Goal: Find contact information: Find contact information

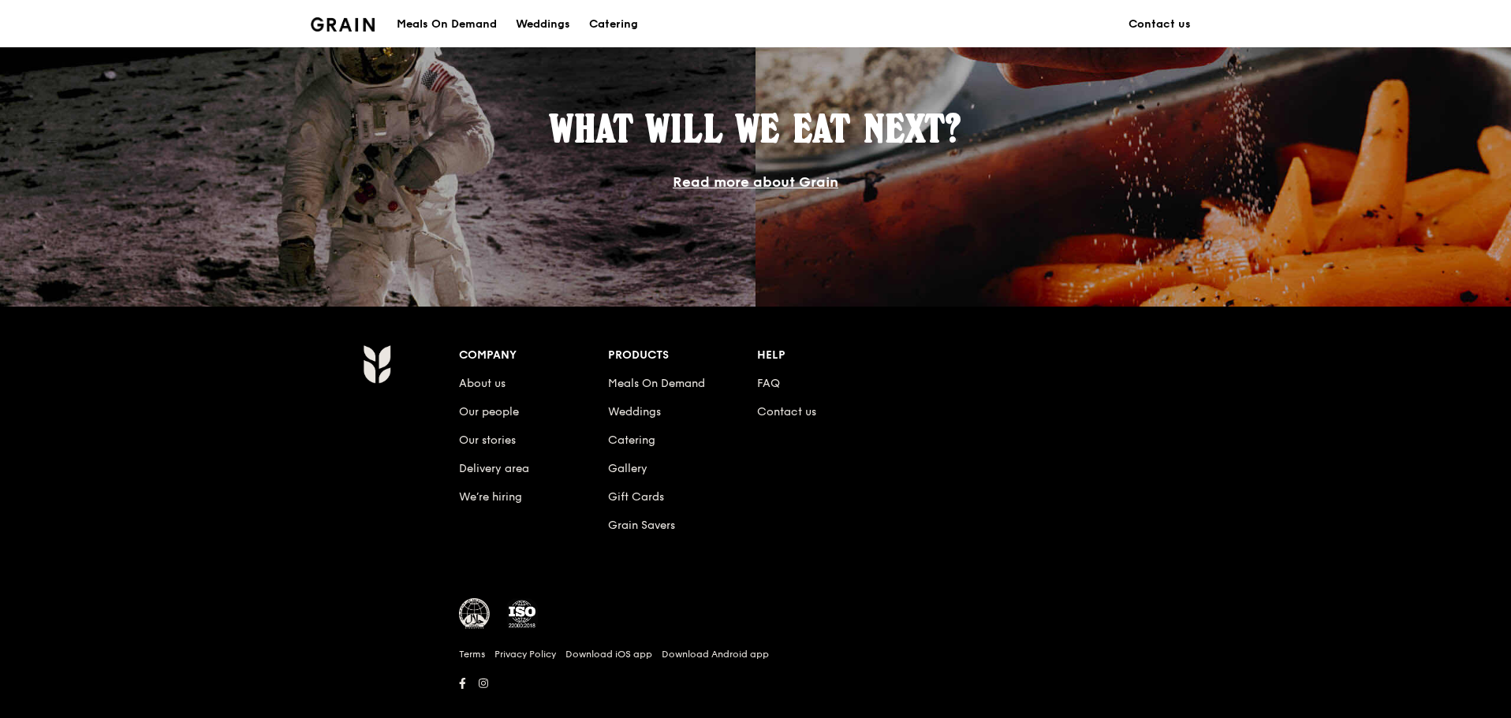
scroll to position [1401, 0]
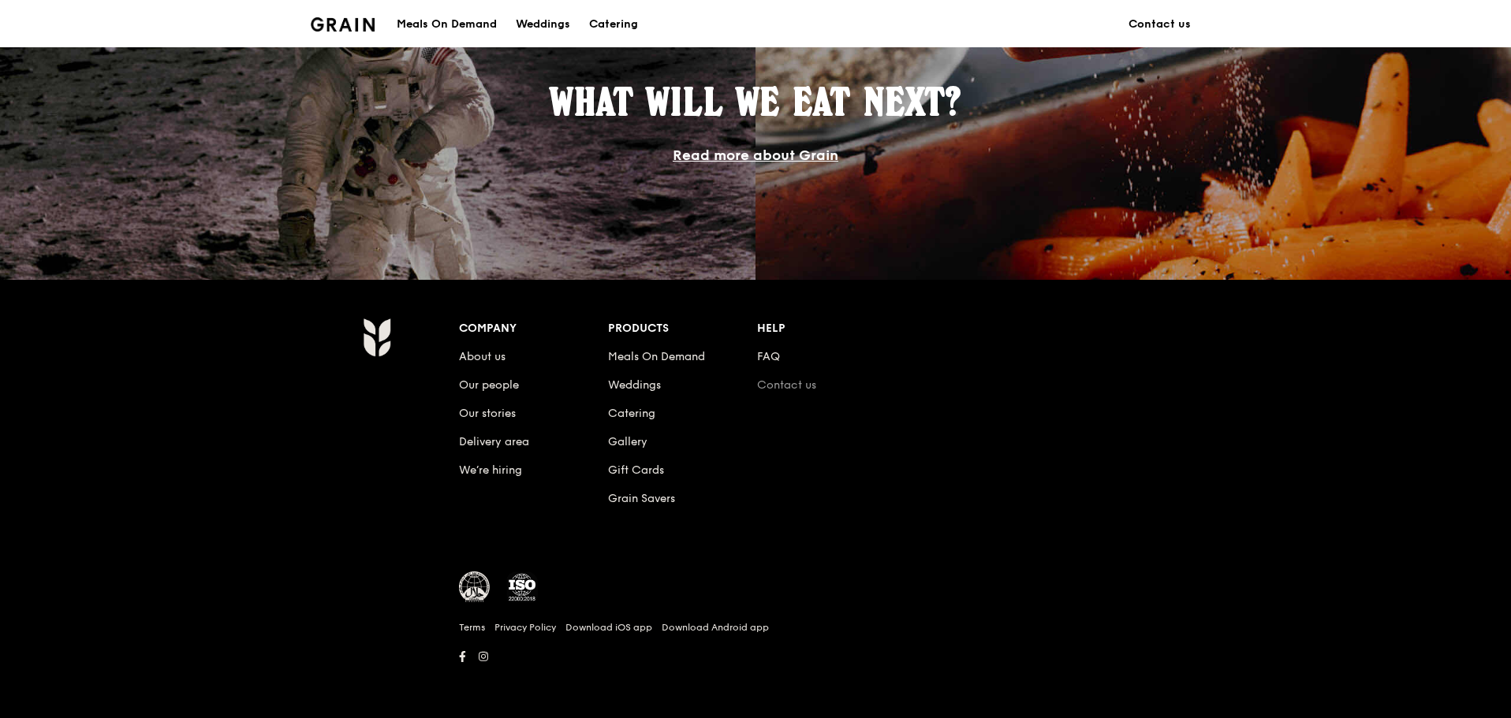
click at [788, 382] on link "Contact us" at bounding box center [786, 384] width 59 height 13
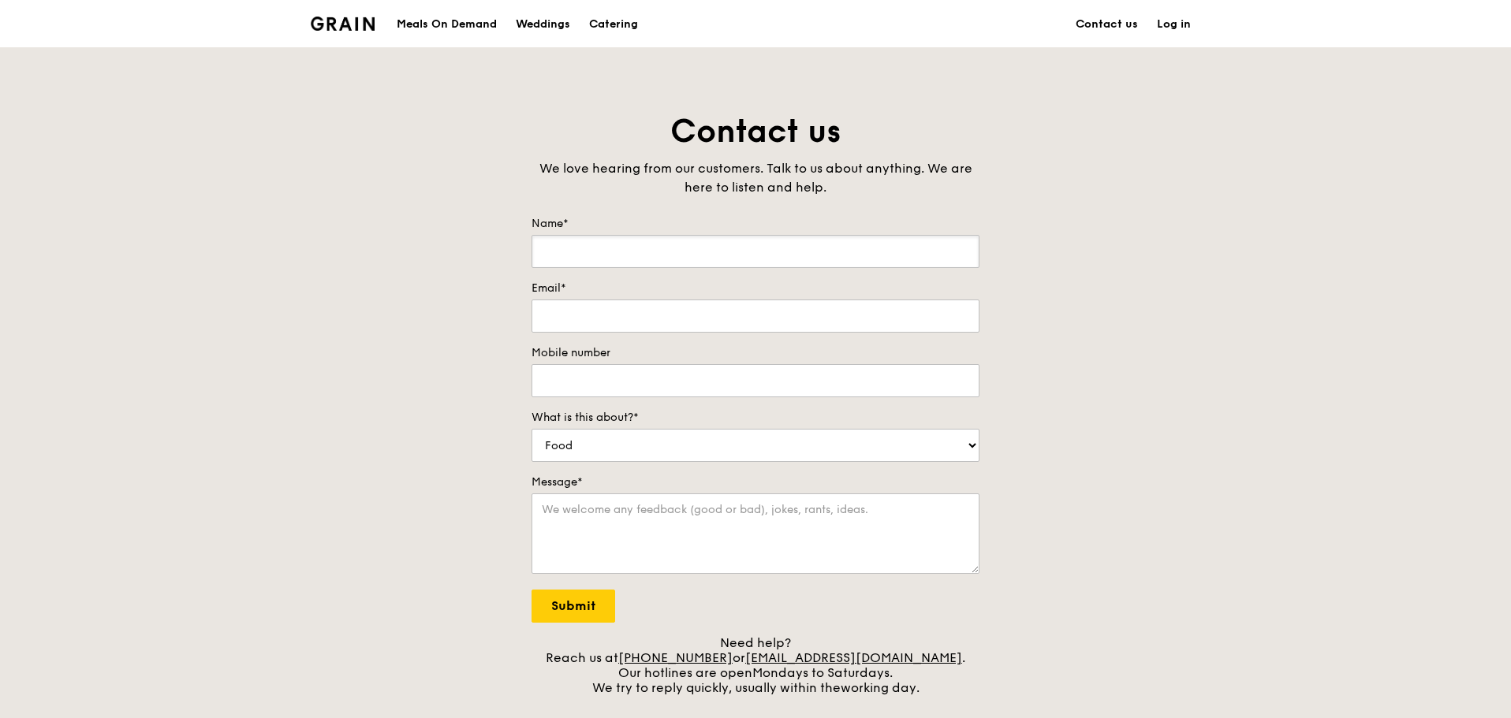
click at [751, 253] on input "Name*" at bounding box center [755, 251] width 448 height 33
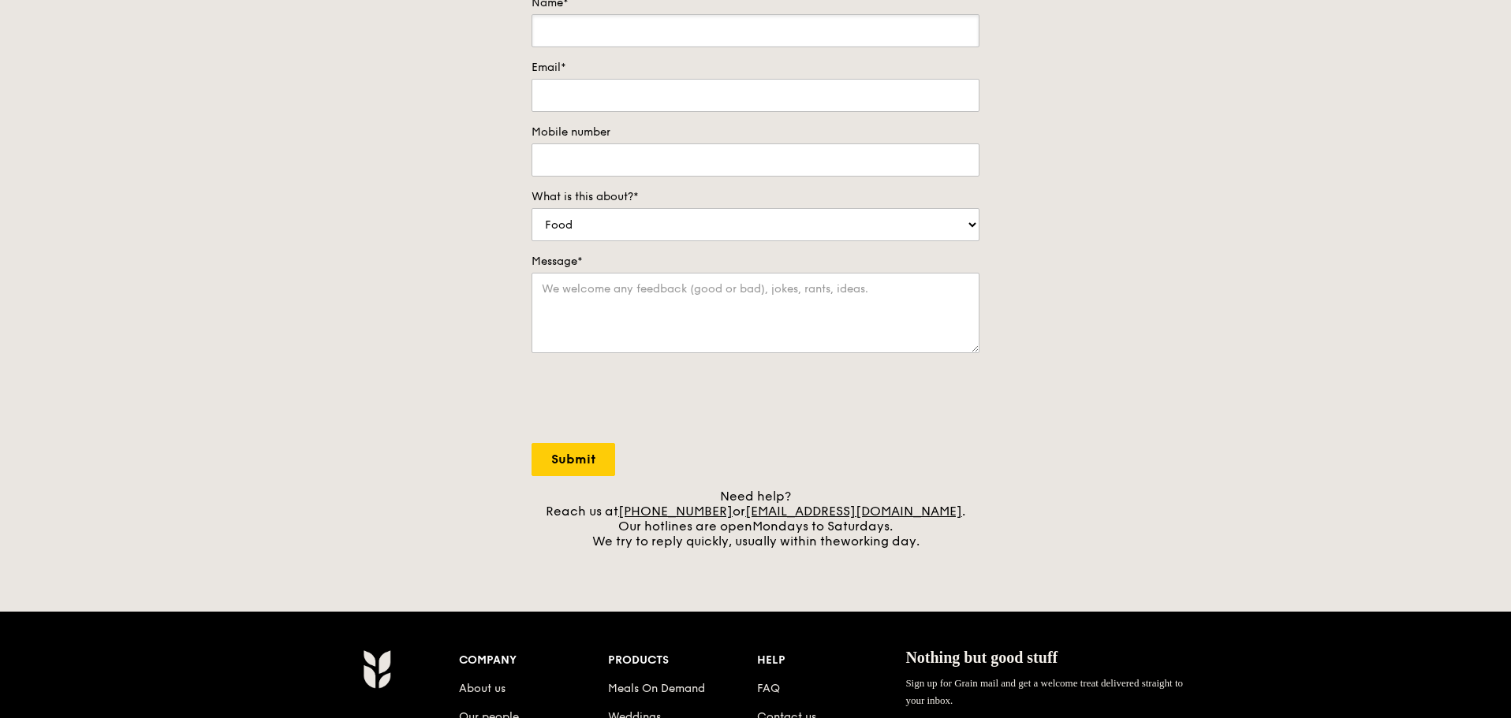
scroll to position [473, 0]
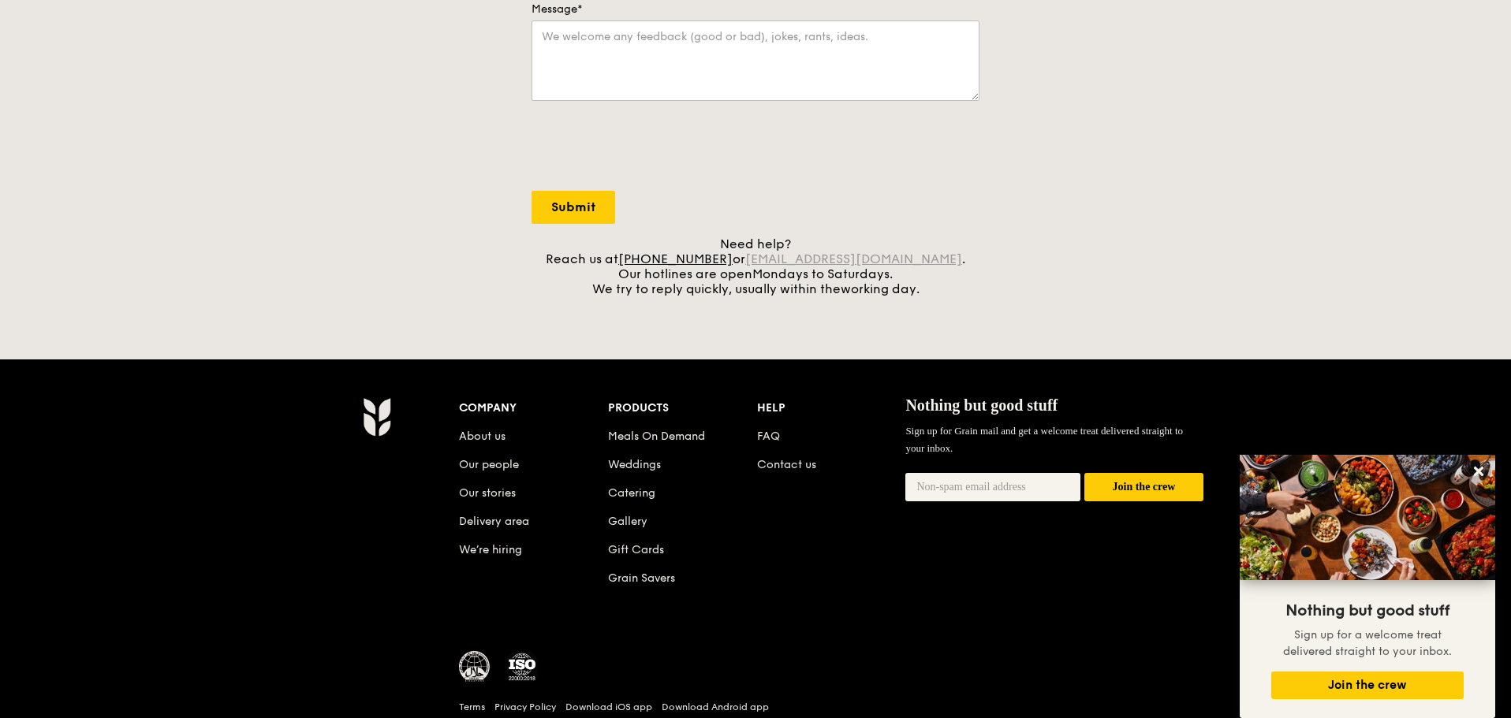
drag, startPoint x: 767, startPoint y: 261, endPoint x: 921, endPoint y: 256, distance: 153.8
click at [921, 256] on div "Need help? Reach us at [PHONE_NUMBER] or [EMAIL_ADDRESS][DOMAIN_NAME] . Our hot…" at bounding box center [755, 267] width 448 height 60
copy div "[EMAIL_ADDRESS][DOMAIN_NAME]"
